Goal: Information Seeking & Learning: Learn about a topic

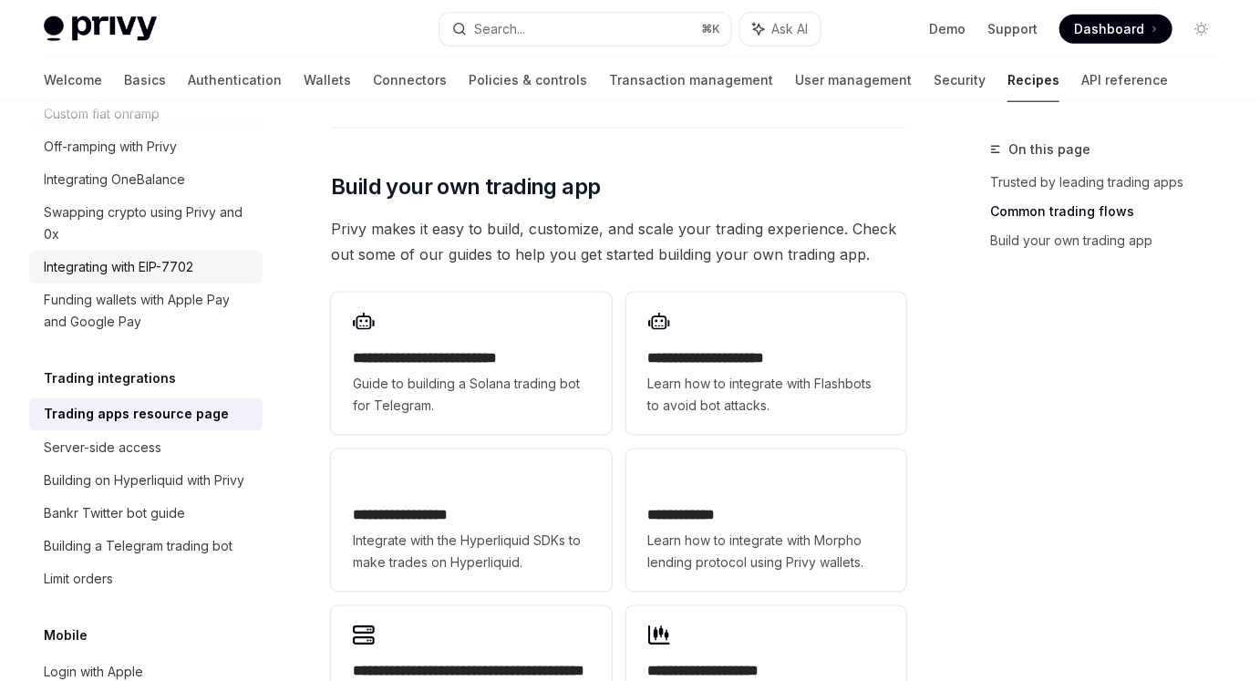
scroll to position [960, 0]
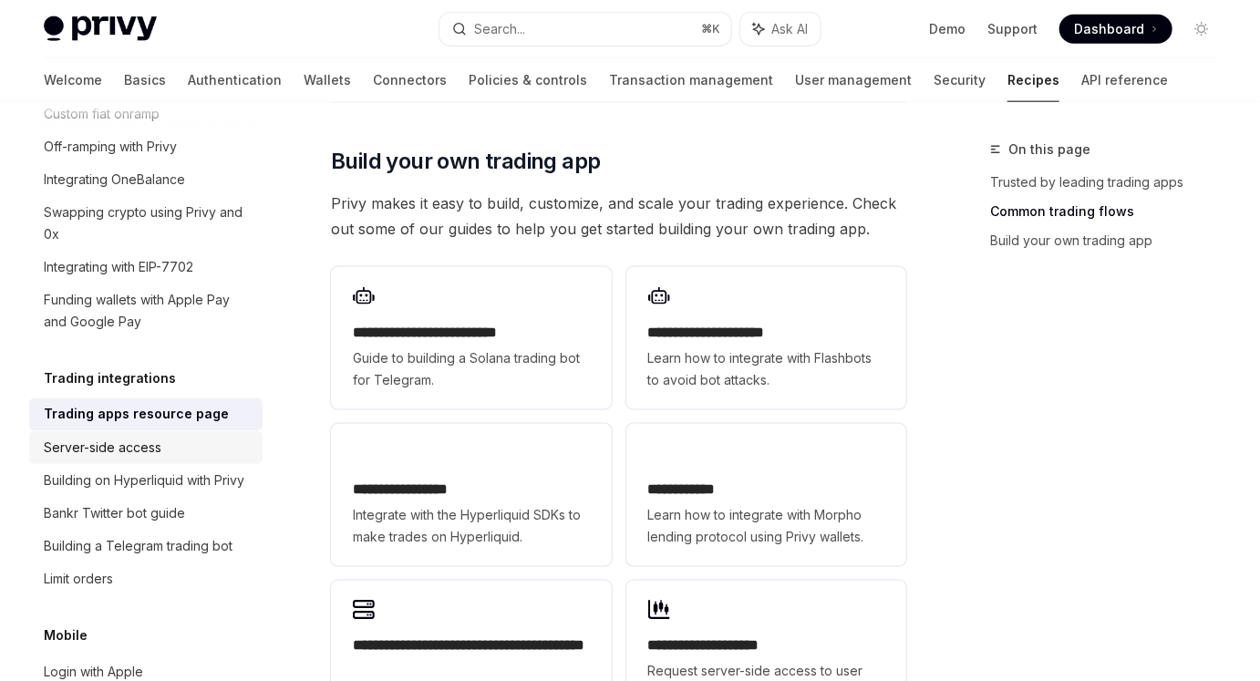
click at [185, 437] on div "Server-side access" at bounding box center [148, 448] width 208 height 22
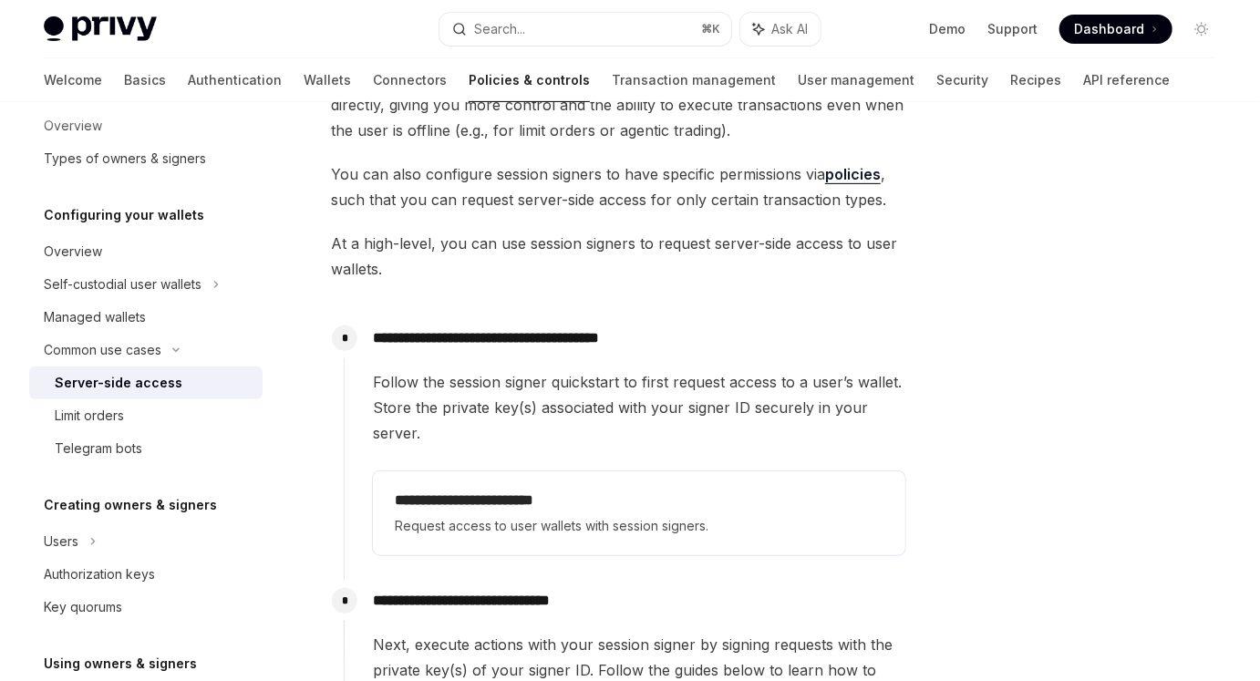
scroll to position [116, 0]
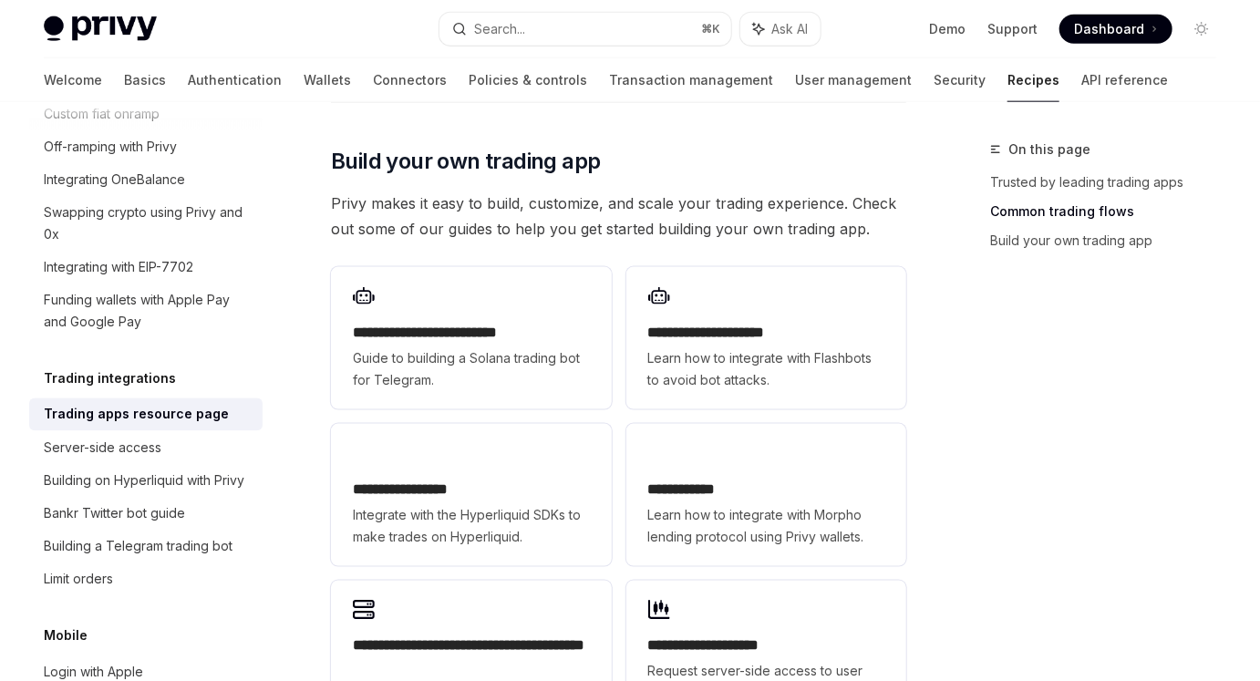
scroll to position [963, 0]
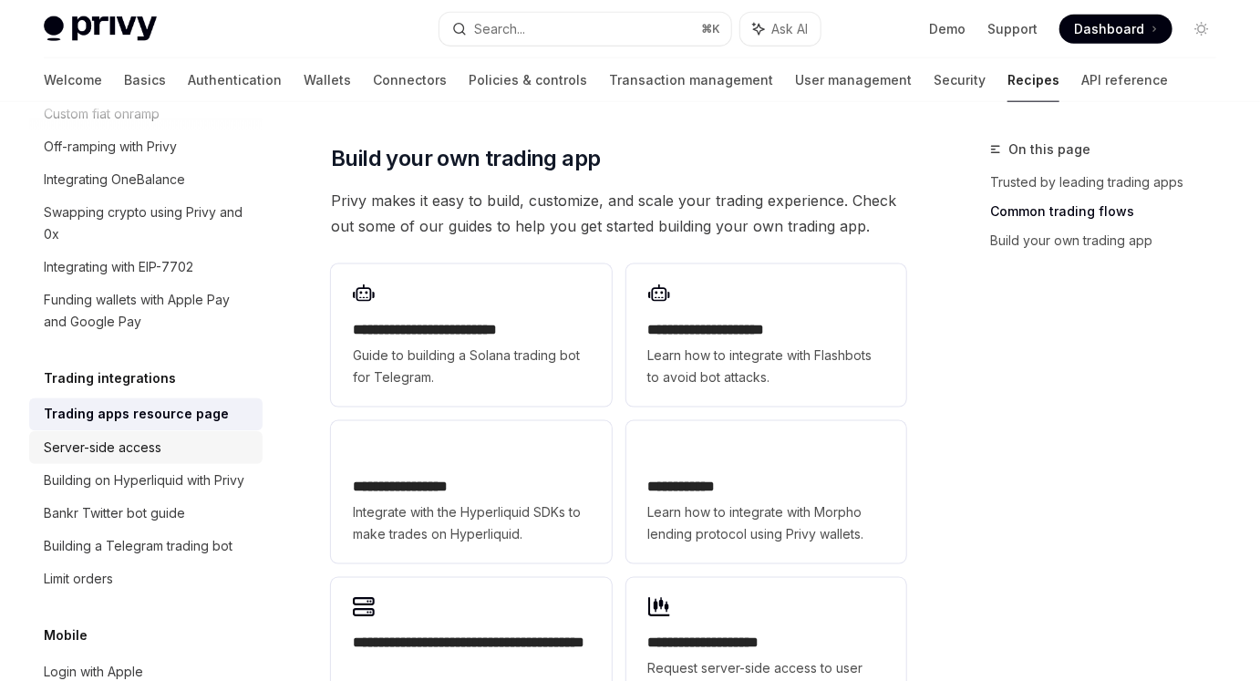
click at [77, 437] on div "Server-side access" at bounding box center [103, 448] width 118 height 22
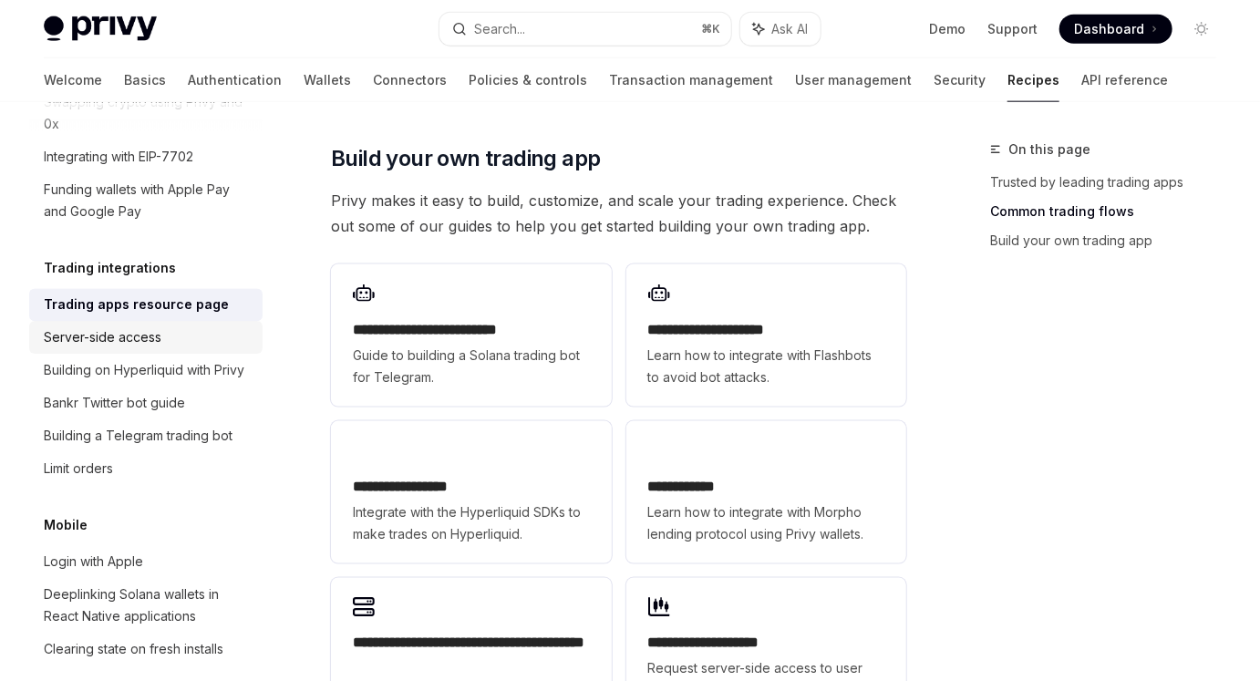
scroll to position [1794, 0]
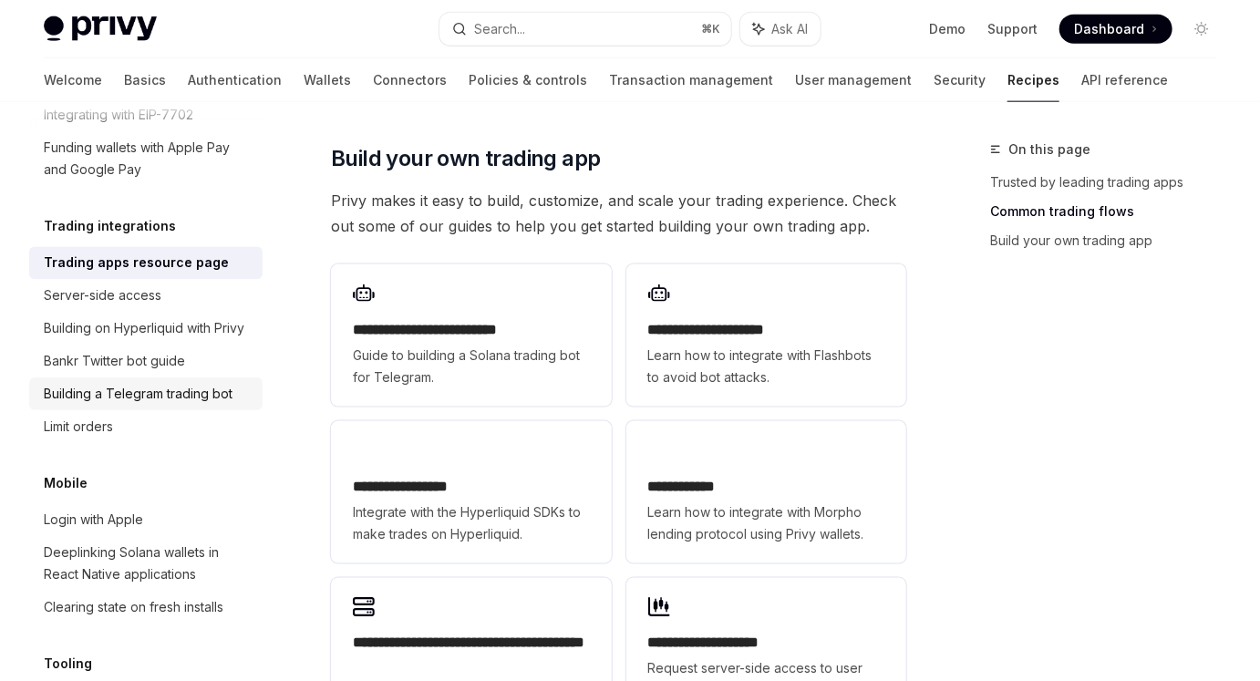
click at [206, 383] on div "Building a Telegram trading bot" at bounding box center [138, 394] width 189 height 22
type textarea "*"
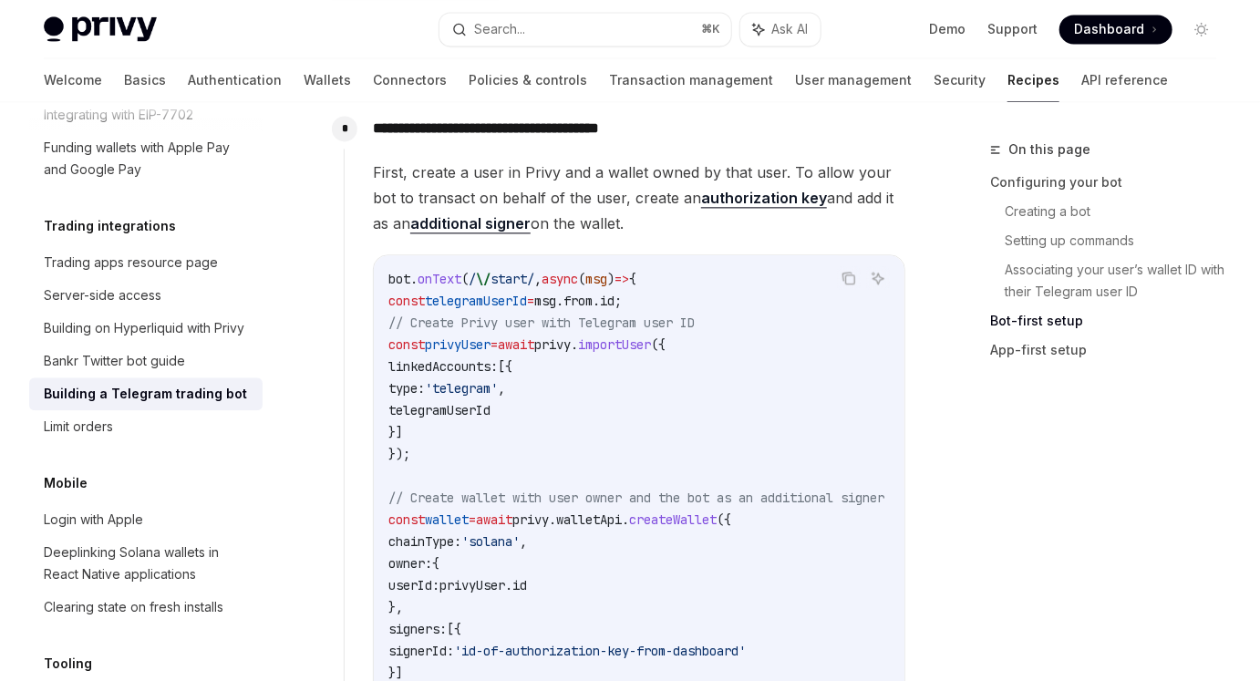
scroll to position [1760, 0]
